Goal: Task Accomplishment & Management: Manage account settings

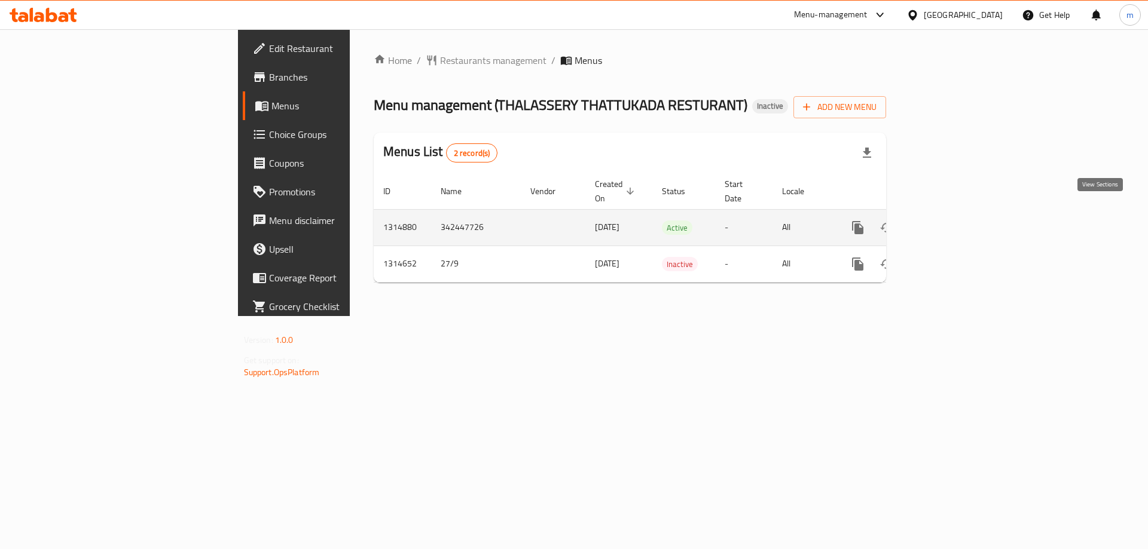
click at [951, 221] on icon "enhanced table" at bounding box center [944, 228] width 14 height 14
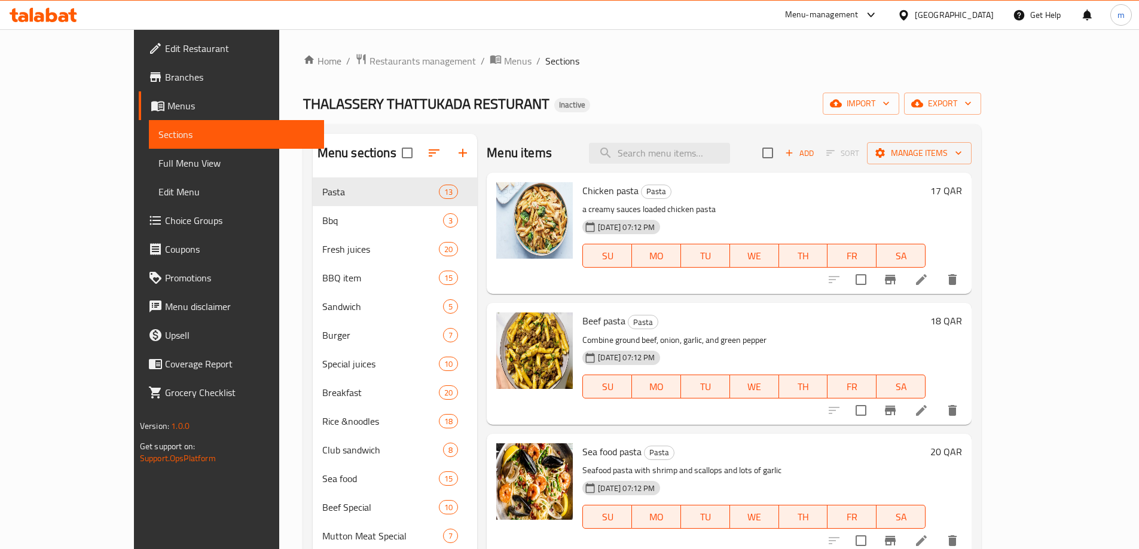
click at [158, 168] on span "Full Menu View" at bounding box center [236, 163] width 156 height 14
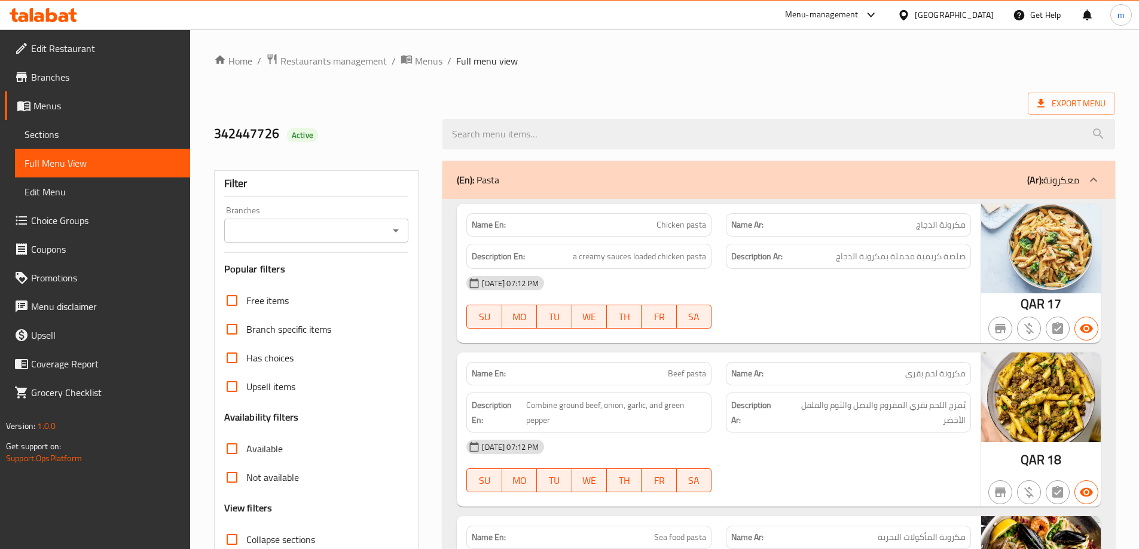
scroll to position [120, 0]
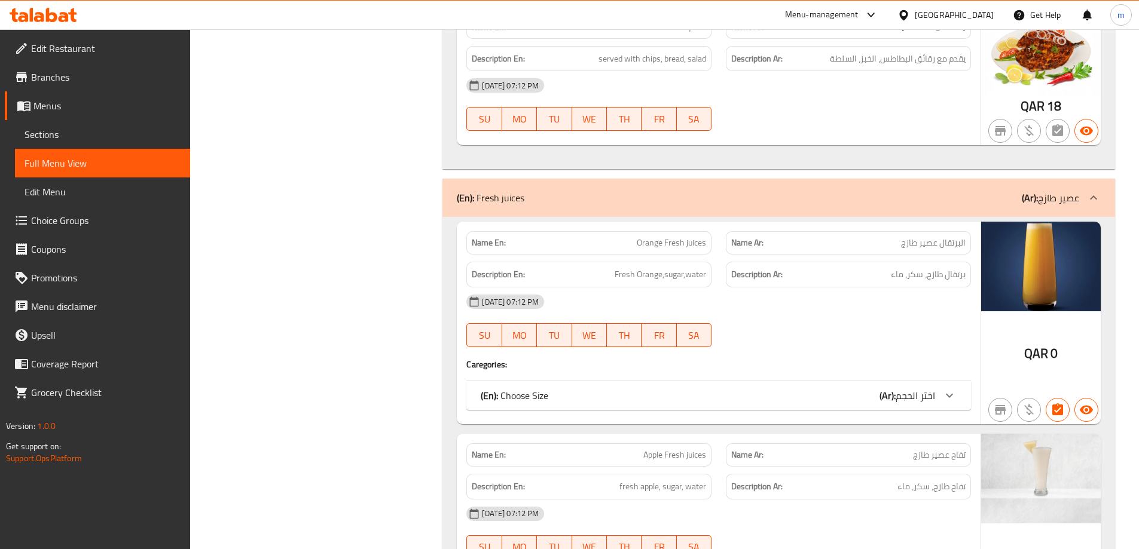
scroll to position [2749, 0]
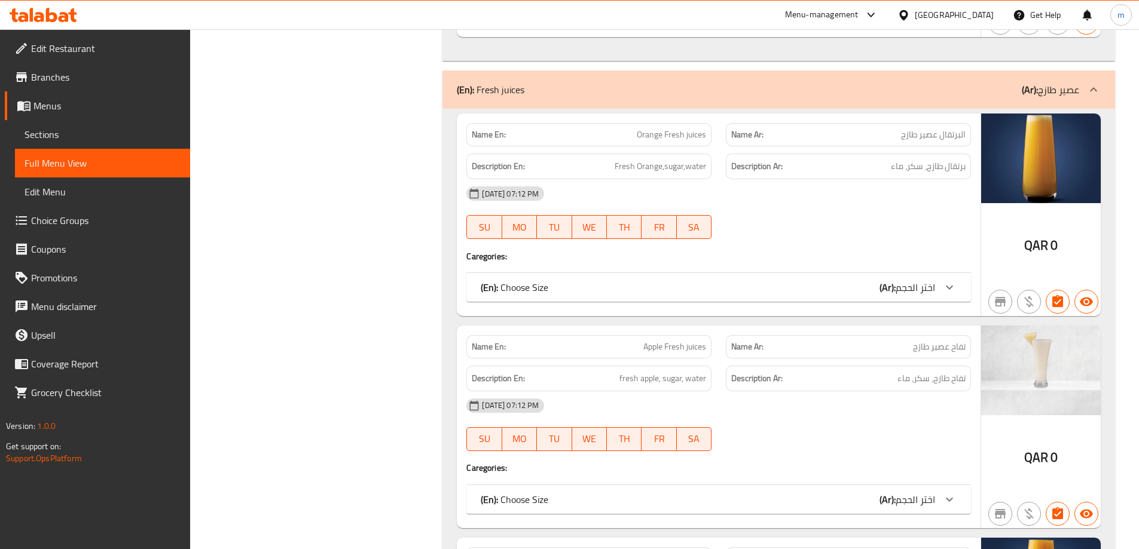
click at [955, 283] on icon at bounding box center [949, 287] width 14 height 14
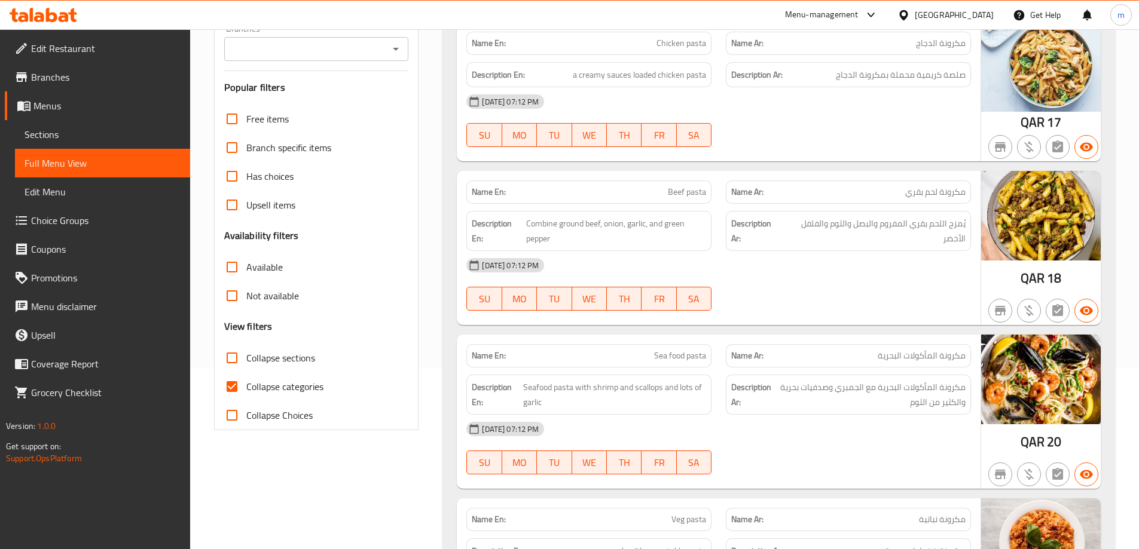
scroll to position [60, 0]
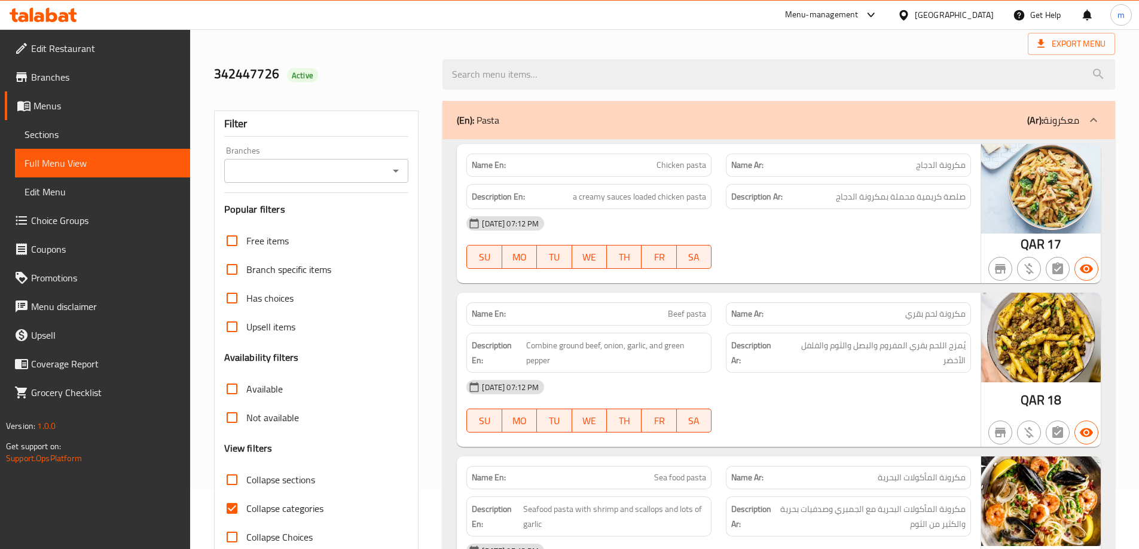
click at [267, 507] on span "Collapse categories" at bounding box center [284, 508] width 77 height 14
click at [246, 507] on input "Collapse categories" at bounding box center [232, 508] width 29 height 29
checkbox input "false"
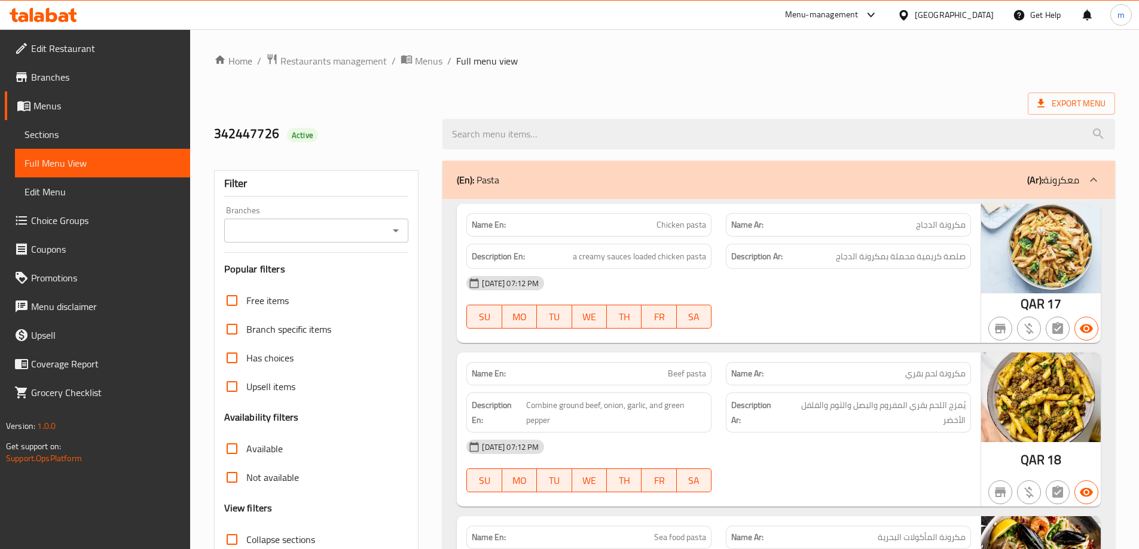
click at [101, 50] on span "Edit Restaurant" at bounding box center [105, 48] width 149 height 14
